Goal: Check status: Check status

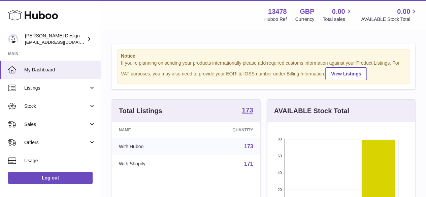
scroll to position [105, 147]
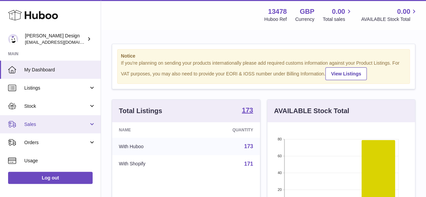
click at [36, 123] on span "Sales" at bounding box center [56, 124] width 64 height 6
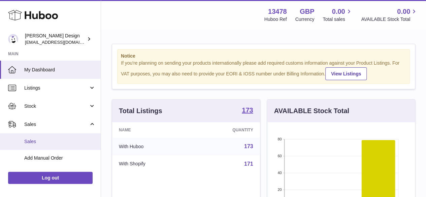
click at [37, 140] on span "Sales" at bounding box center [59, 141] width 71 height 6
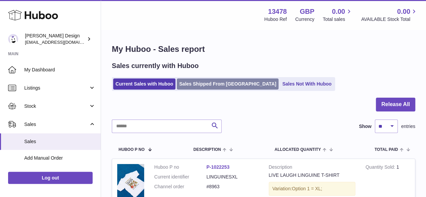
click at [213, 84] on link "Sales Shipped From Huboo" at bounding box center [228, 83] width 102 height 11
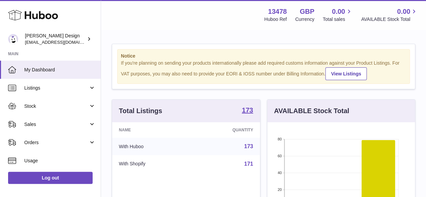
scroll to position [105, 147]
